Goal: Information Seeking & Learning: Check status

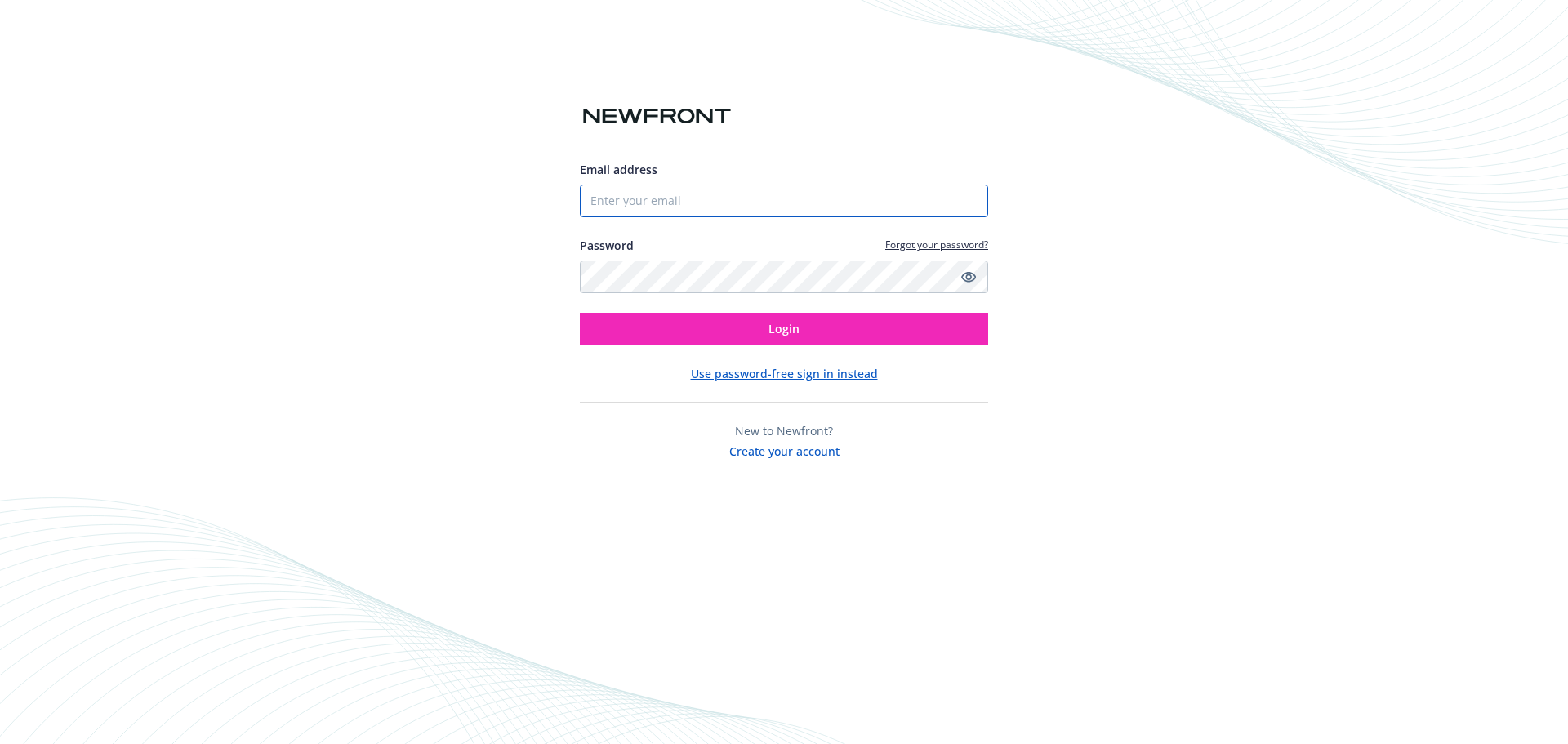
type input "[PERSON_NAME][EMAIL_ADDRESS][PERSON_NAME][DOMAIN_NAME]"
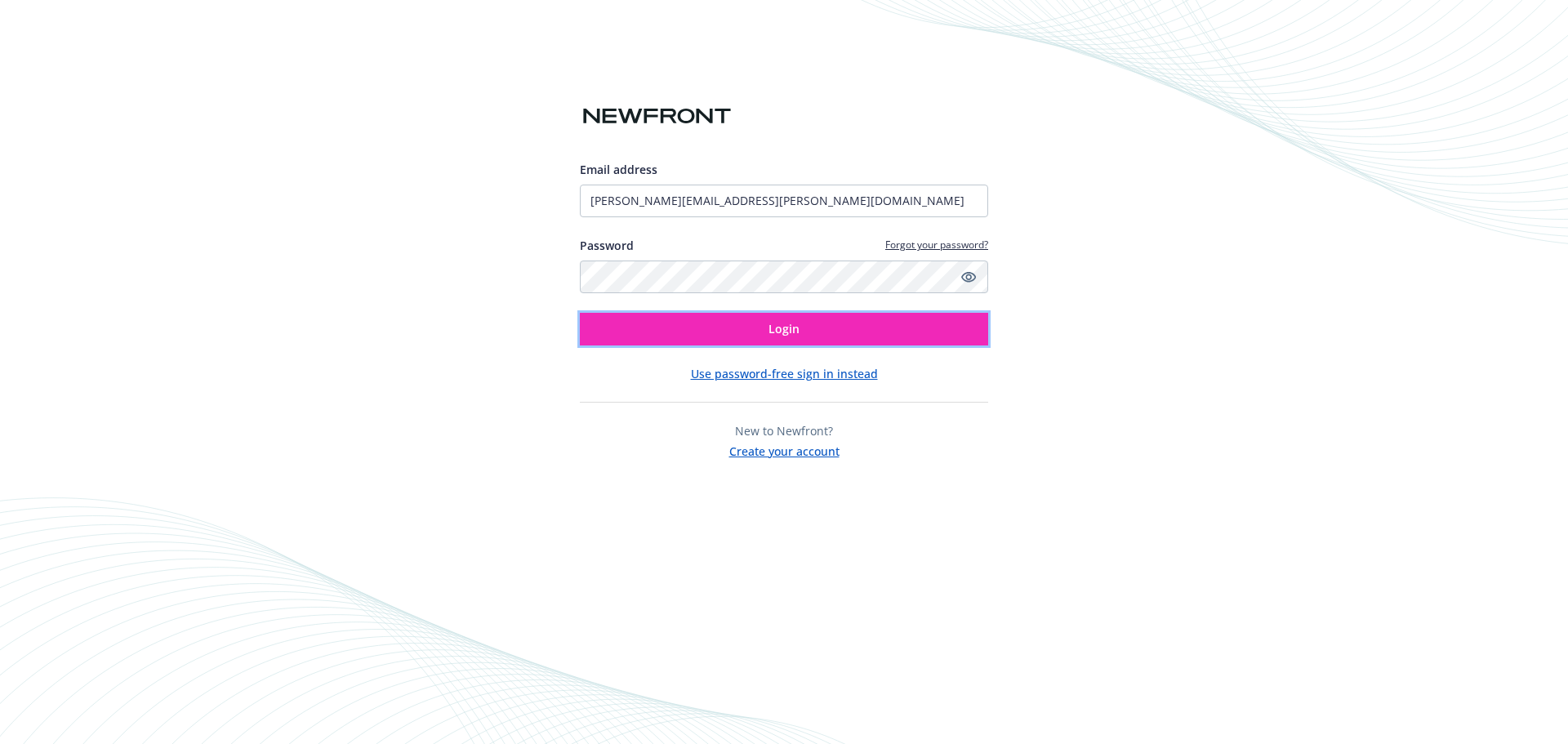
click at [670, 315] on button "Login" at bounding box center [784, 328] width 408 height 33
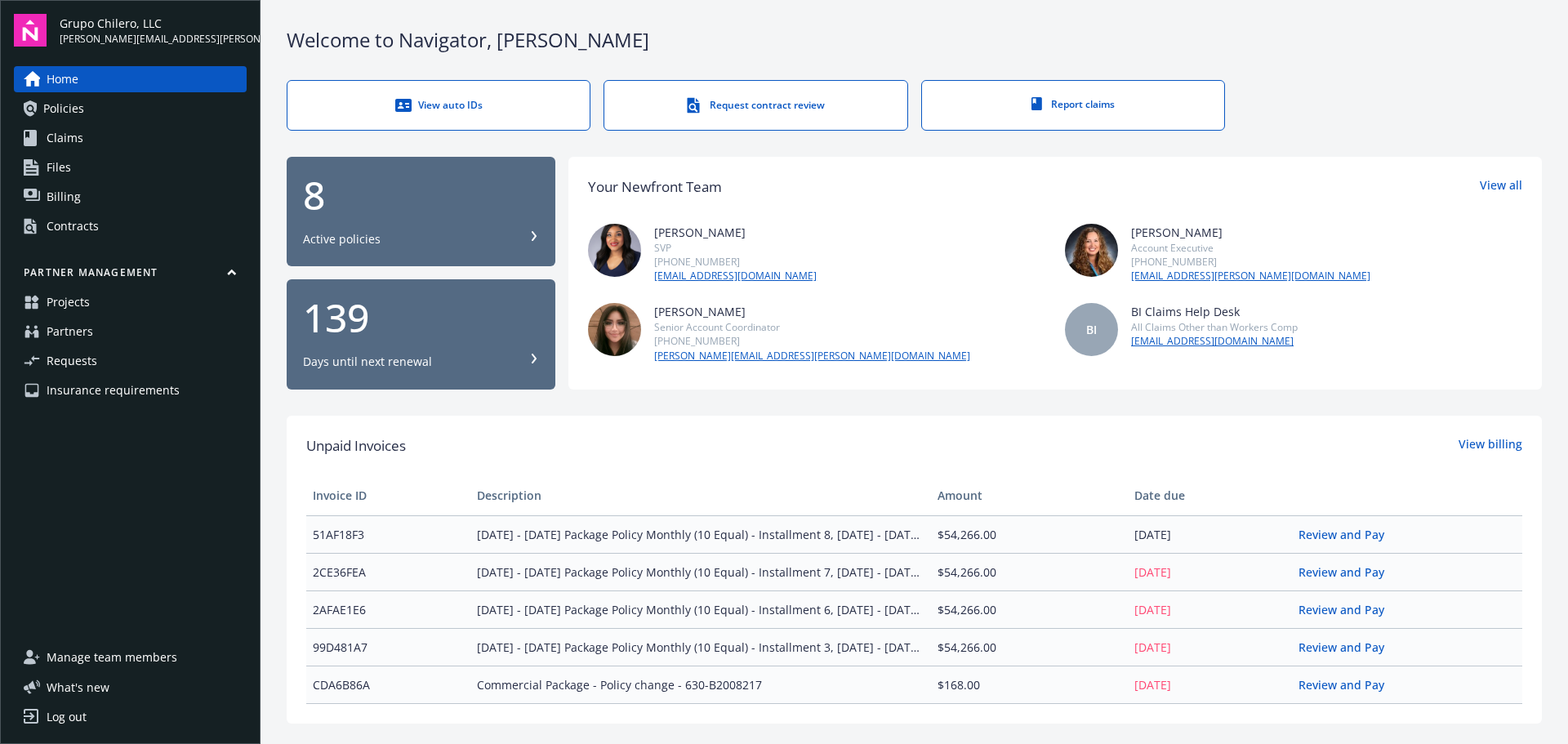
click at [85, 97] on link "Policies" at bounding box center [131, 108] width 233 height 26
